Goal: Task Accomplishment & Management: Manage account settings

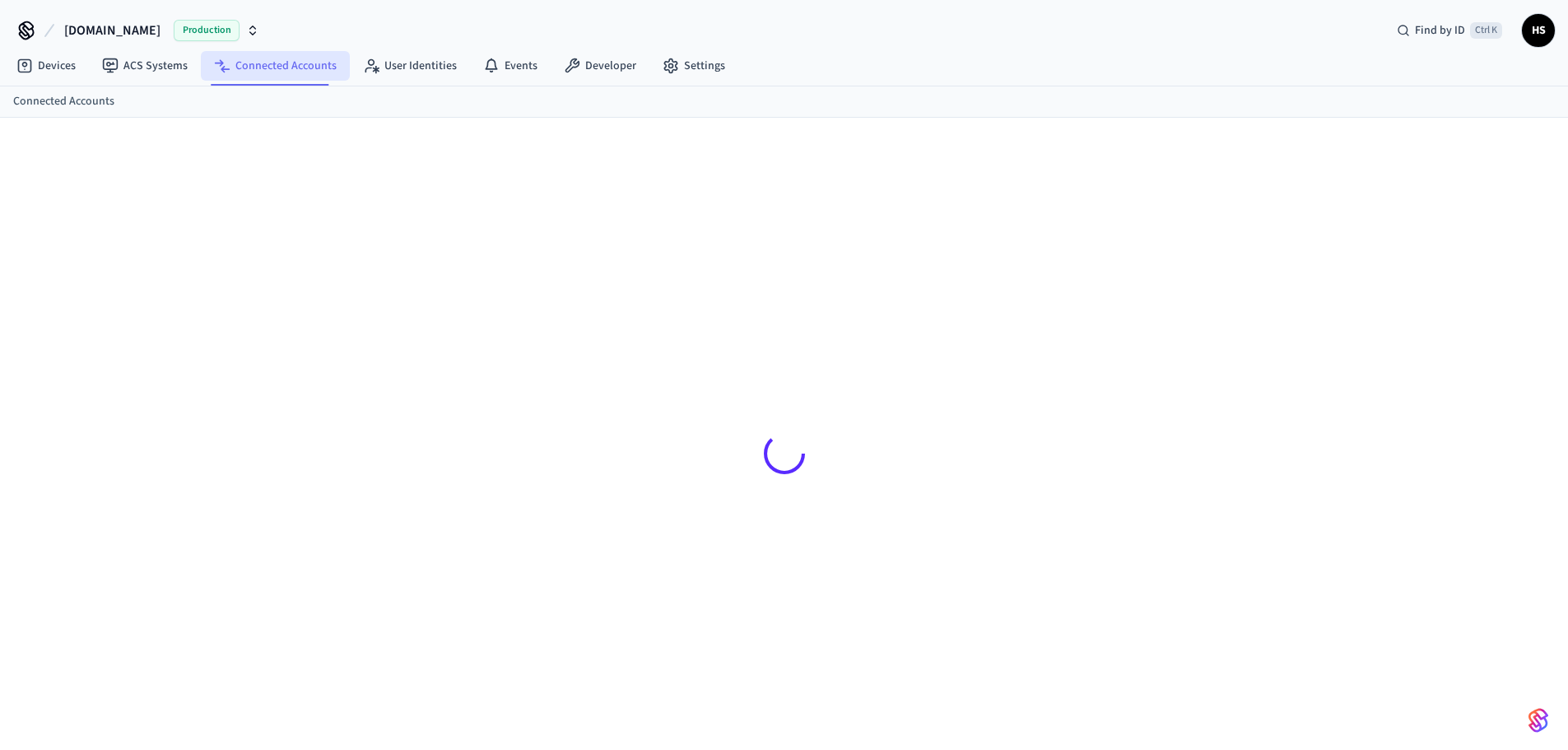
click at [270, 63] on link "Connected Accounts" at bounding box center [275, 66] width 149 height 29
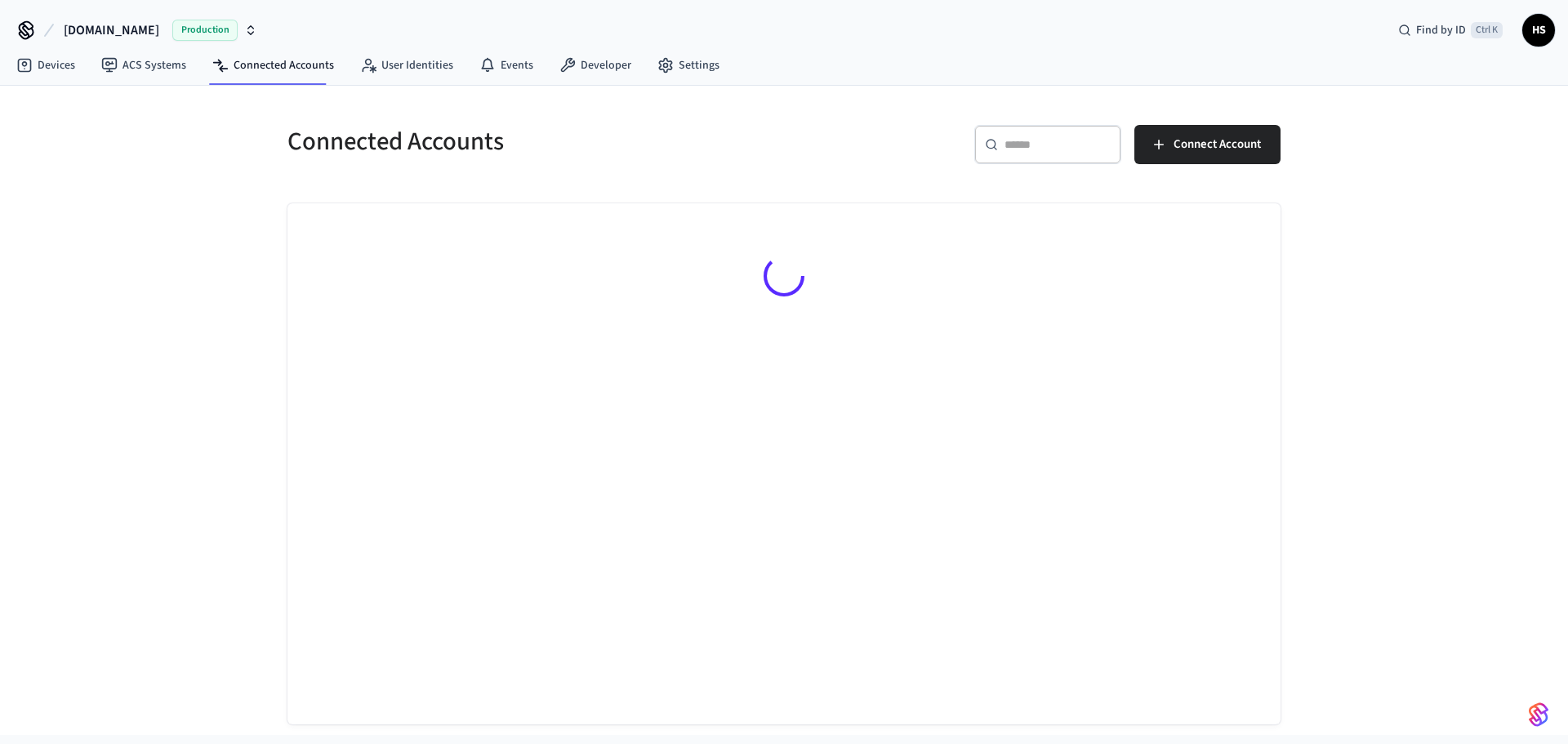
click at [1064, 144] on input "text" at bounding box center [1058, 145] width 106 height 16
paste input "**********"
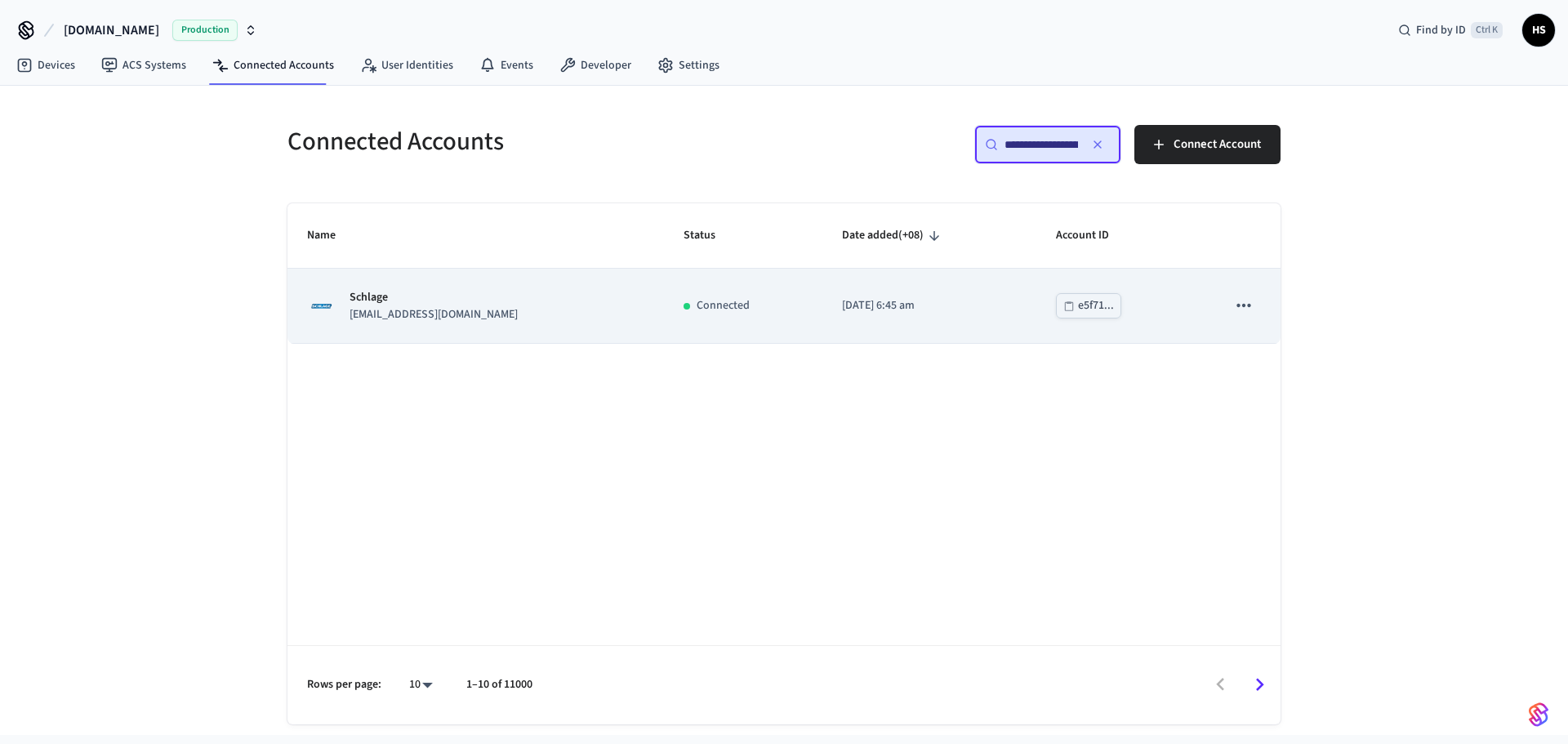
type input "**********"
click at [729, 279] on td "Connected" at bounding box center [743, 306] width 158 height 75
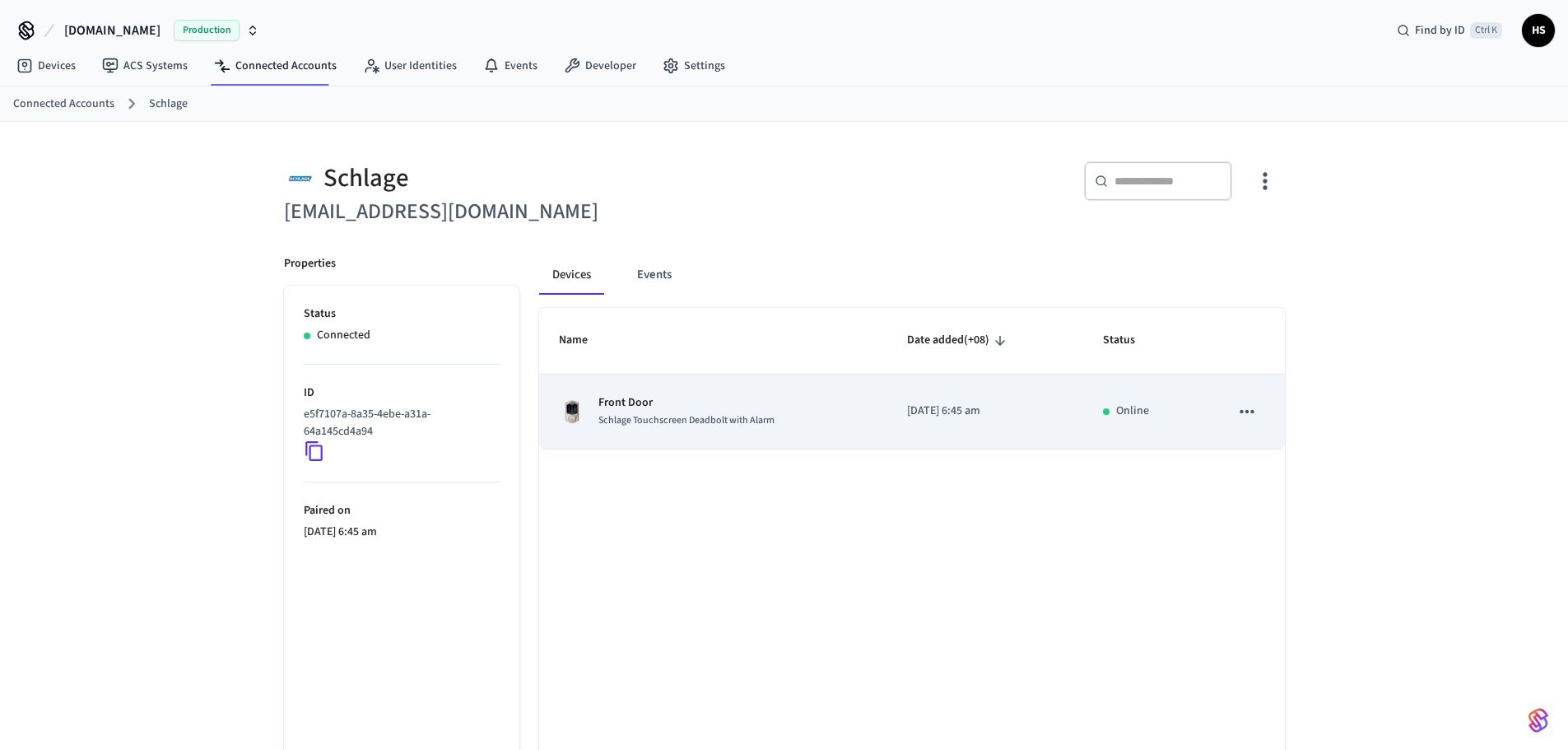
click at [774, 408] on div "Front Door Schlage Touchscreen Deadbolt with Alarm" at bounding box center [714, 412] width 310 height 35
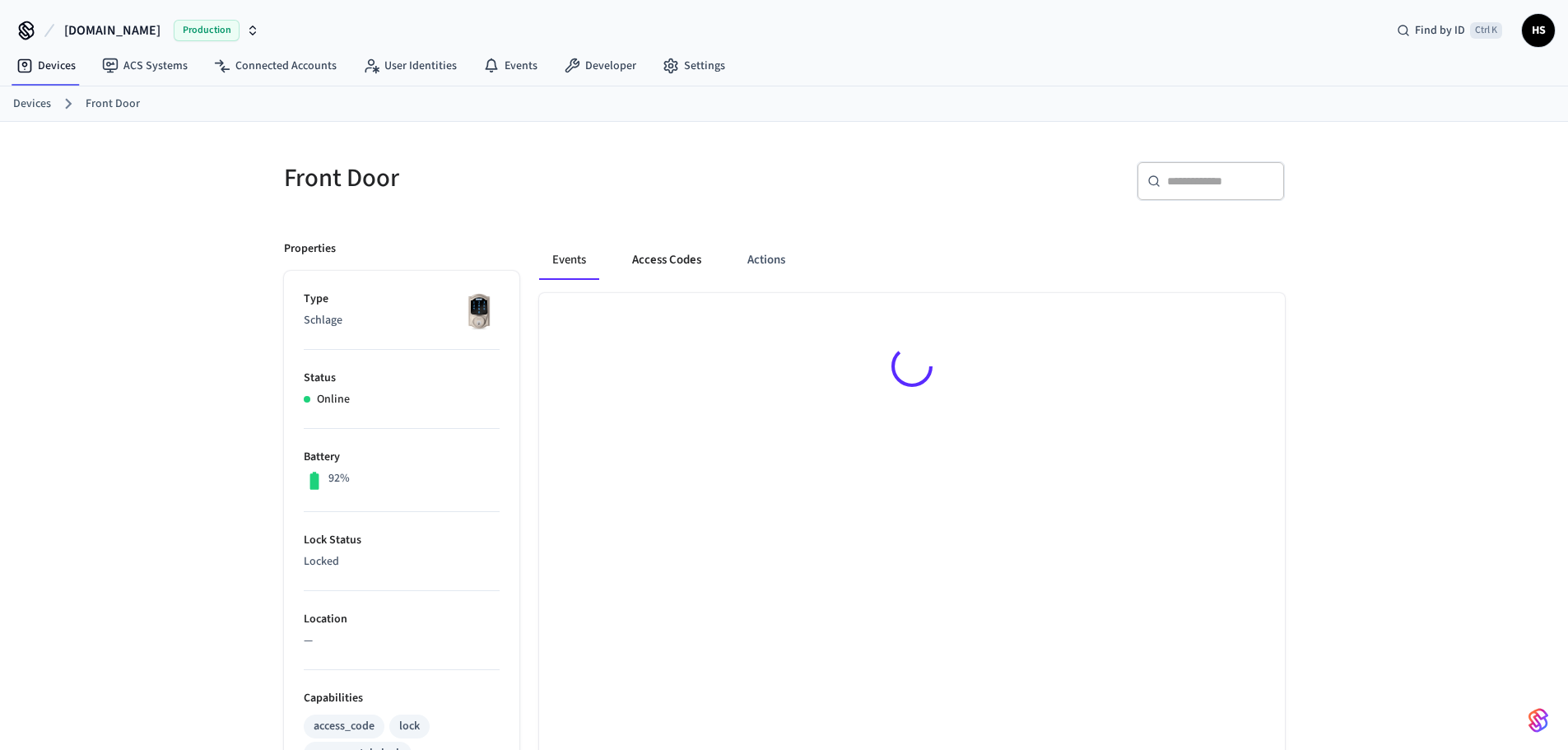
click at [659, 252] on button "Access Codes" at bounding box center [666, 259] width 95 height 39
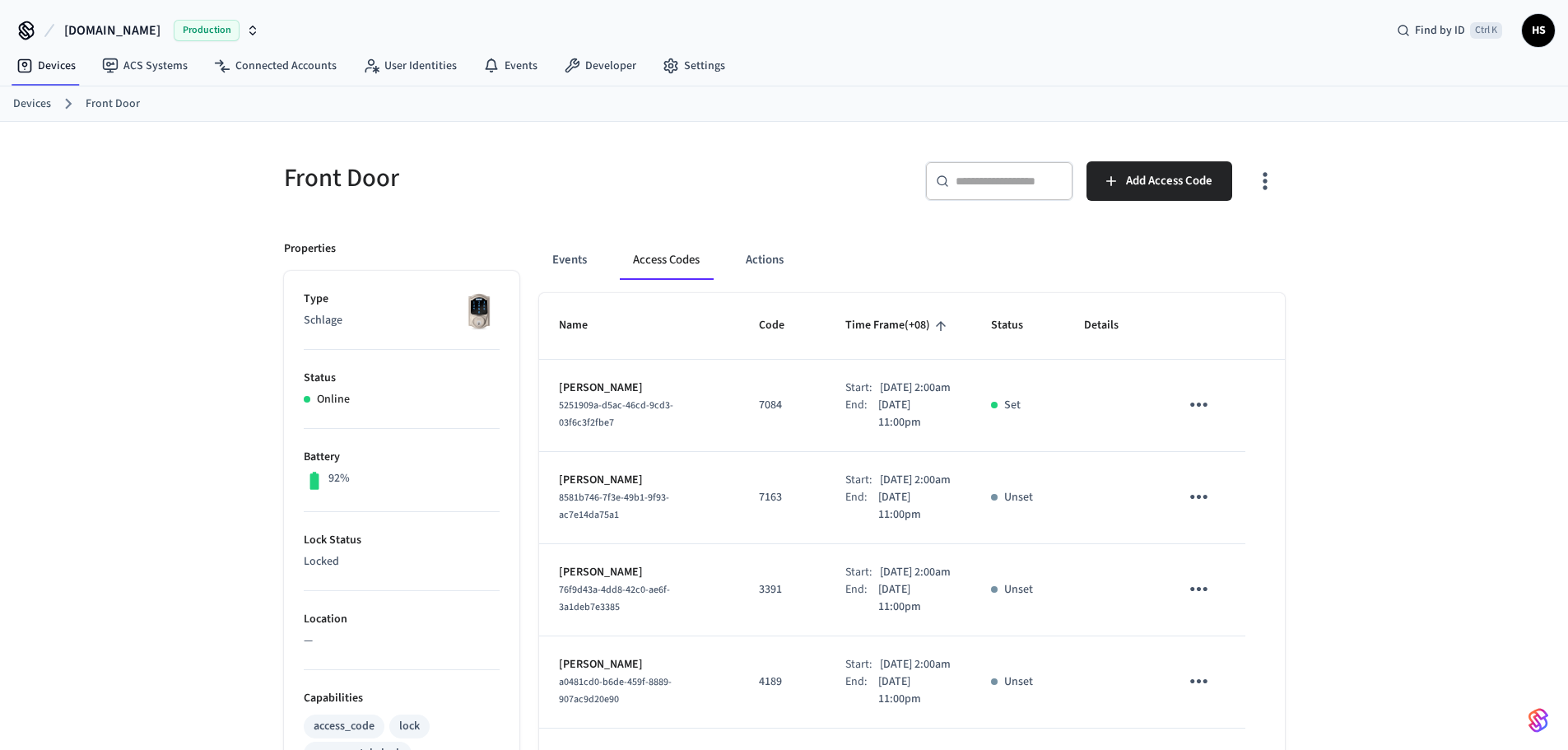
click at [1268, 185] on icon "button" at bounding box center [1265, 181] width 26 height 26
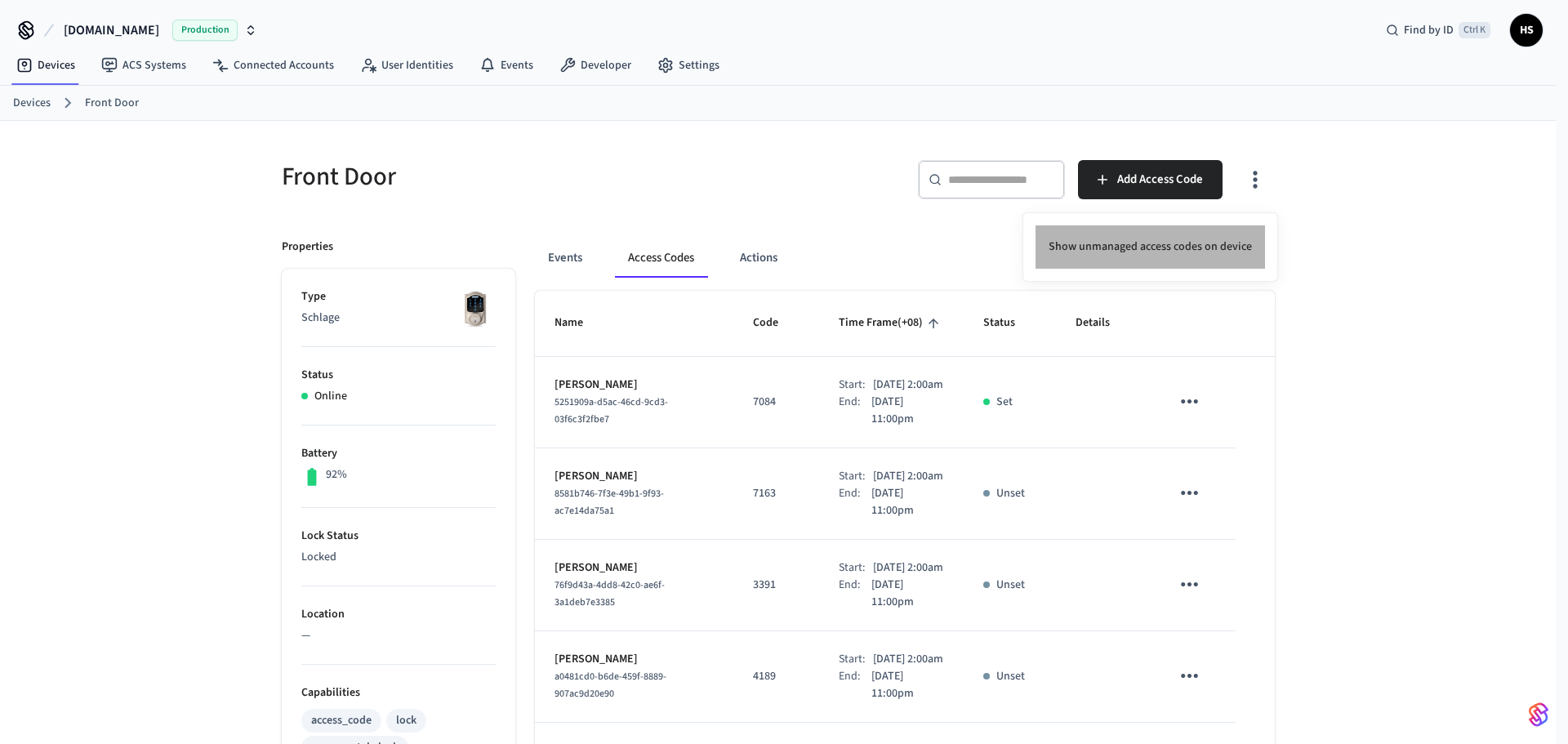
click at [1197, 258] on li "Show unmanaged access codes on device" at bounding box center [1151, 247] width 229 height 44
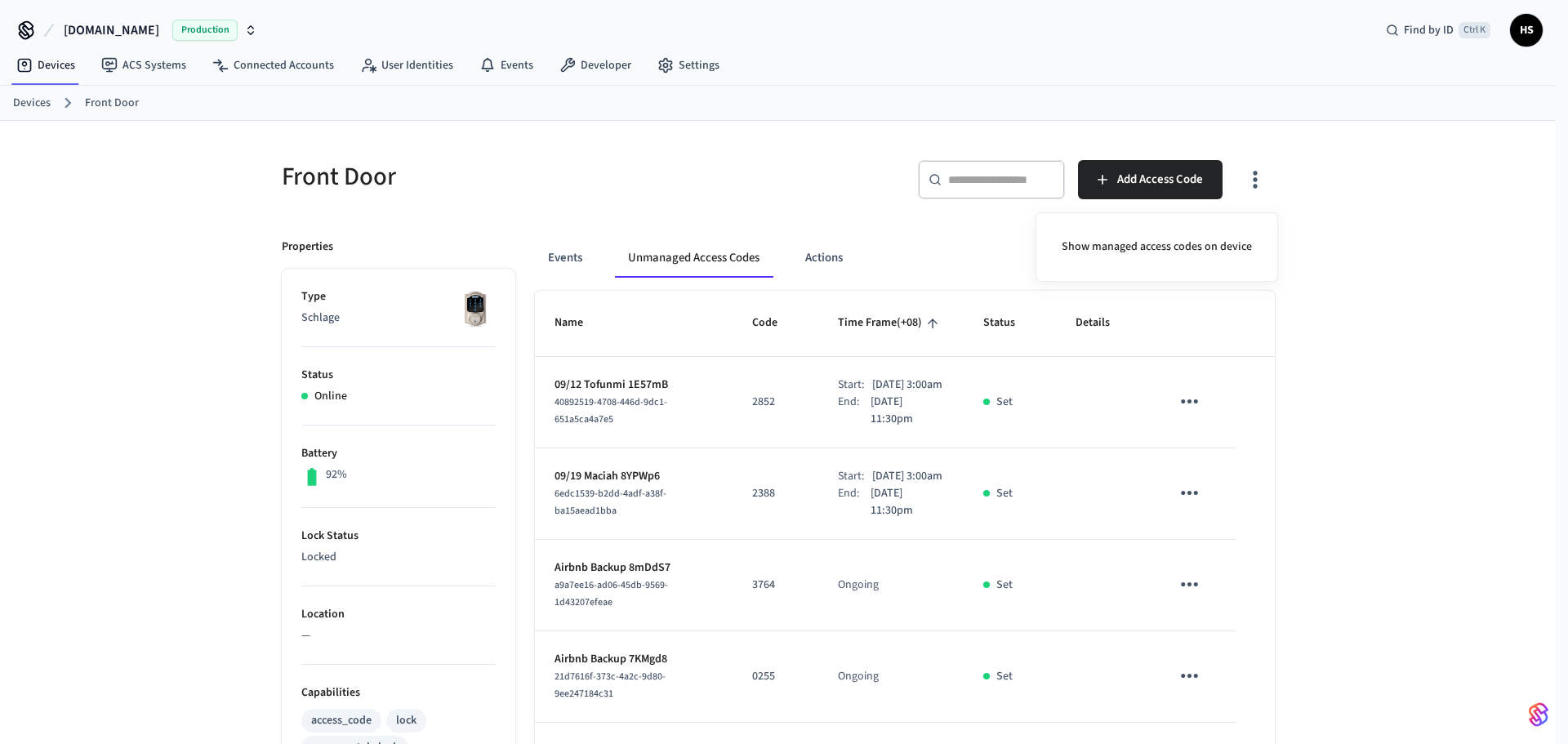
click at [800, 358] on div at bounding box center [784, 372] width 1568 height 744
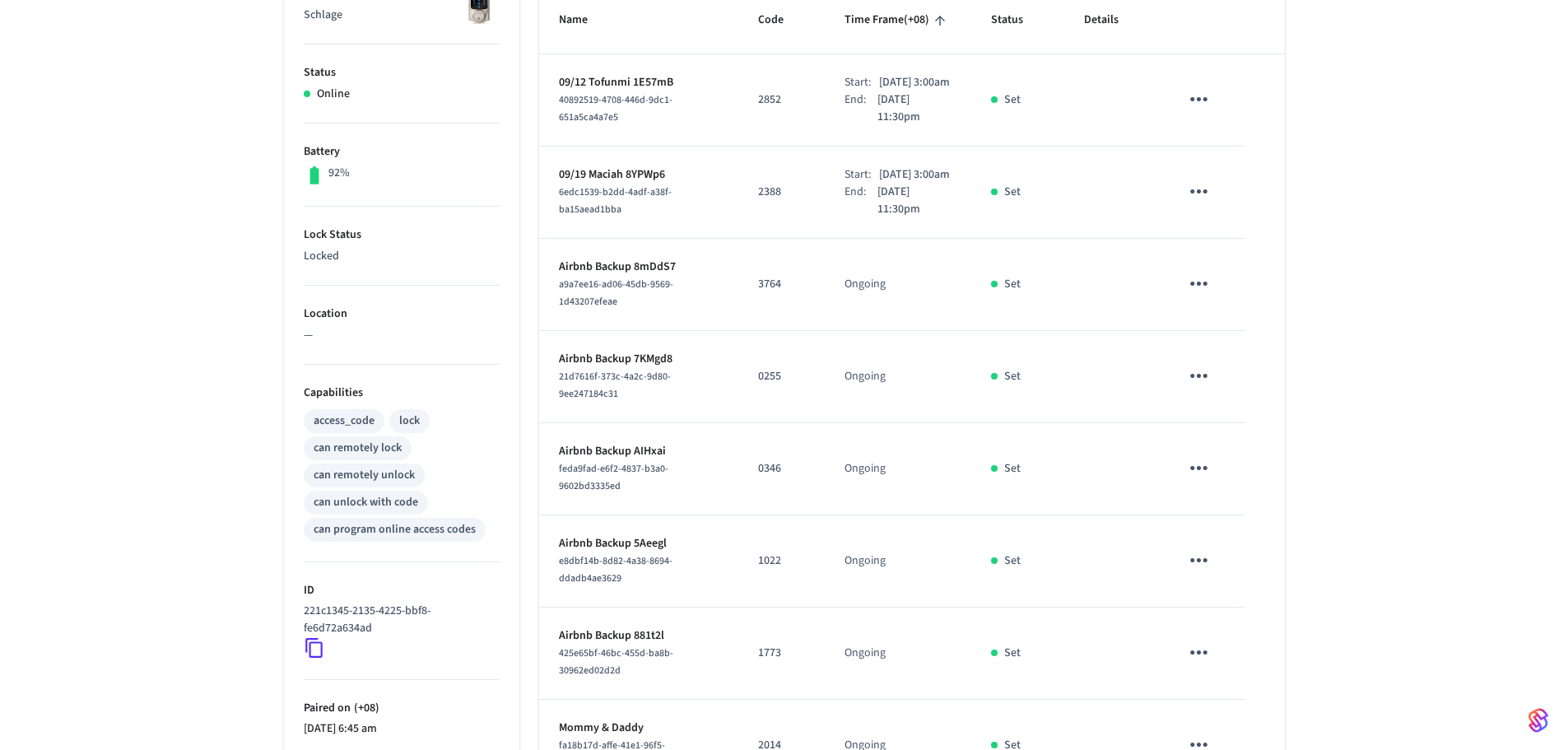
scroll to position [306, 0]
click at [206, 387] on div "Front Door ​ ​ Add Access Code Properties Type Schlage Status Online Battery 92…" at bounding box center [784, 357] width 1568 height 1082
